Goal: Communication & Community: Connect with others

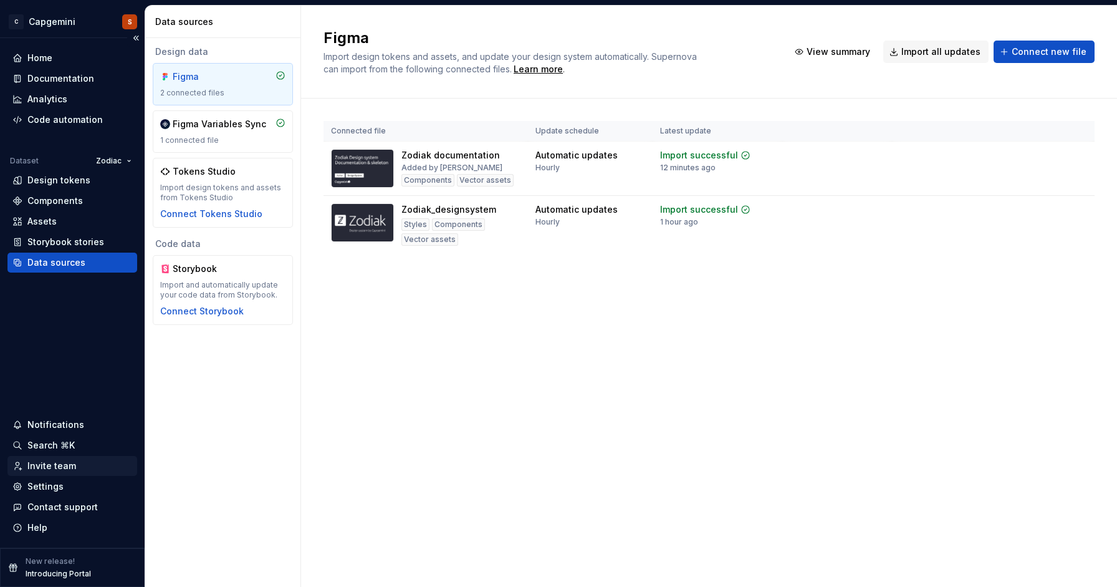
click at [71, 465] on div "Invite team" at bounding box center [51, 466] width 49 height 12
